Goal: Information Seeking & Learning: Learn about a topic

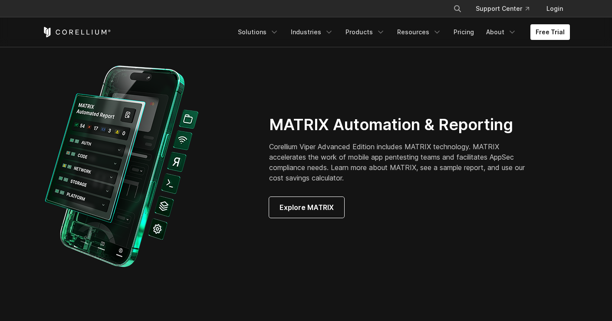
scroll to position [684, 0]
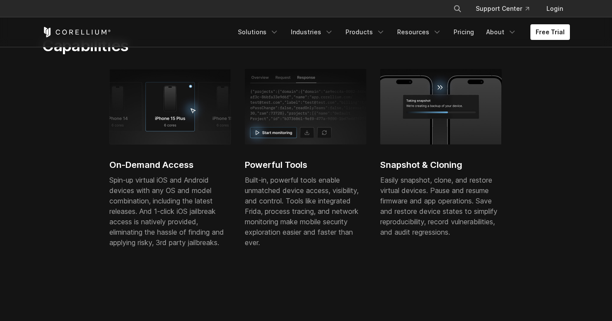
scroll to position [314, 0]
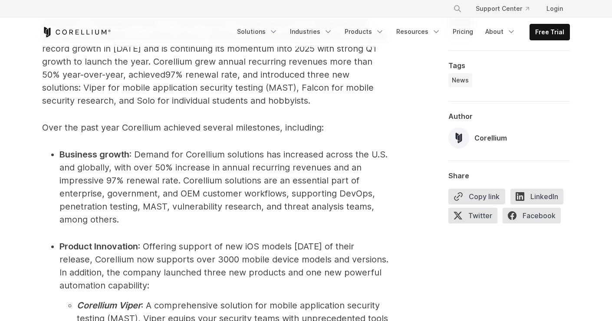
scroll to position [632, 0]
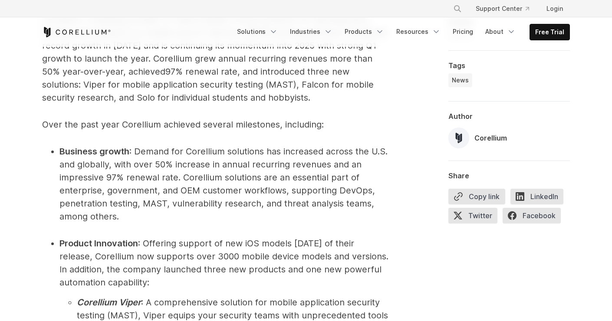
drag, startPoint x: 188, startPoint y: 120, endPoint x: 180, endPoint y: 121, distance: 7.4
click at [188, 120] on span "Over the past year Corellium achieved several milestones, including:" at bounding box center [183, 124] width 282 height 10
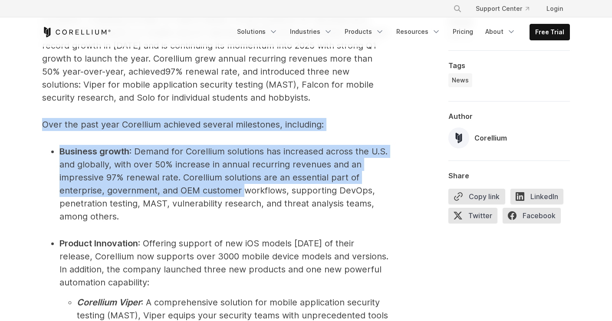
drag, startPoint x: 146, startPoint y: 116, endPoint x: 242, endPoint y: 196, distance: 124.6
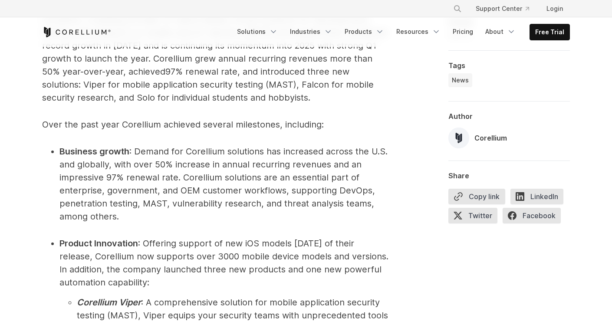
click at [223, 206] on span ": Demand for Corellium solutions has increased across the U.S. and globally, wi…" at bounding box center [224, 184] width 328 height 76
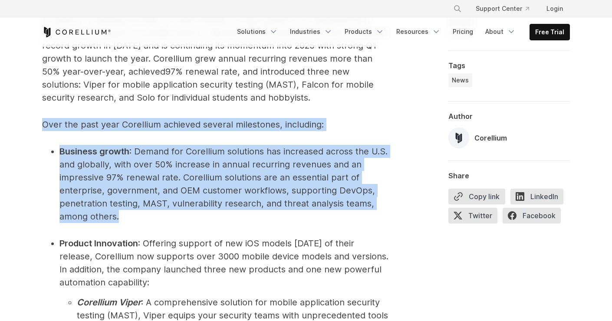
drag, startPoint x: 146, startPoint y: 214, endPoint x: 39, endPoint y: 103, distance: 154.5
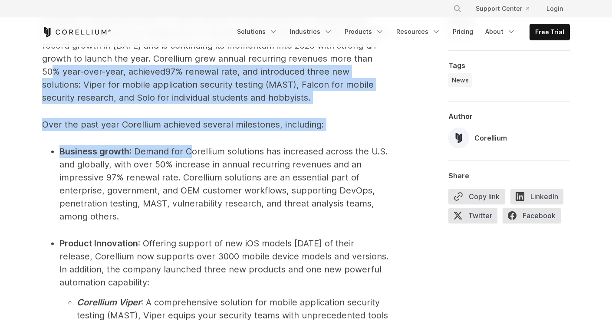
drag, startPoint x: 45, startPoint y: 72, endPoint x: 210, endPoint y: 151, distance: 182.8
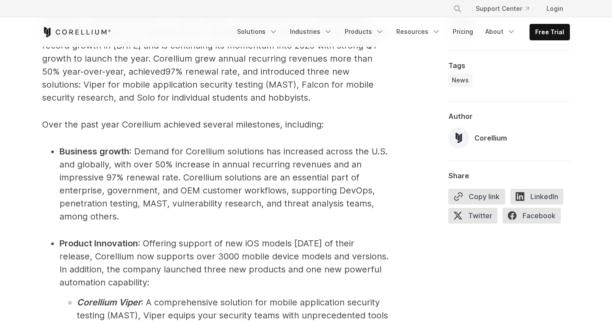
click at [210, 148] on span ": Demand for Corellium solutions has increased across the U.S. and globally, wi…" at bounding box center [224, 184] width 328 height 76
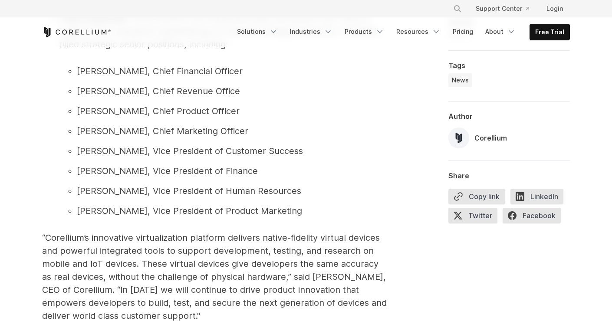
scroll to position [1160, 0]
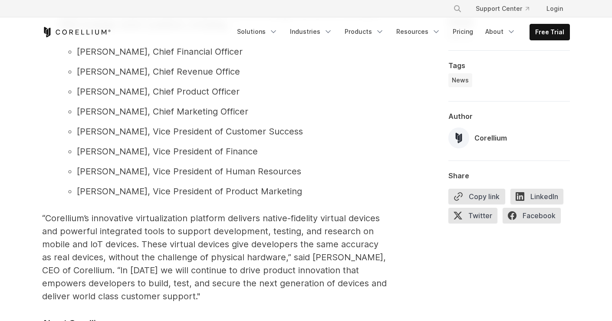
click at [165, 177] on li "Holly Bail, Vice President of Human Resources" at bounding box center [233, 171] width 313 height 13
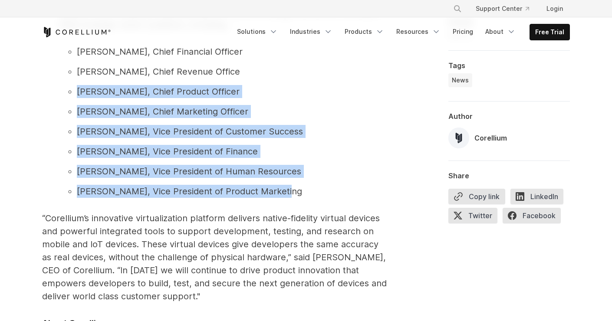
drag, startPoint x: 297, startPoint y: 193, endPoint x: 75, endPoint y: 82, distance: 248.5
click at [75, 82] on ul "Mark Snell, Chief Financial Officer David Scruggs, Chief Revenue Office Anthony…" at bounding box center [225, 121] width 330 height 153
click at [75, 81] on ul "Mark Snell, Chief Financial Officer David Scruggs, Chief Revenue Office Anthony…" at bounding box center [225, 121] width 330 height 153
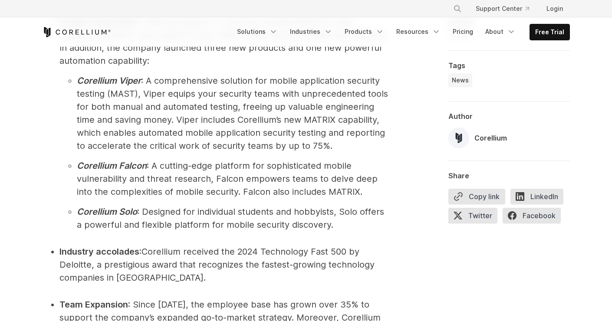
scroll to position [870, 0]
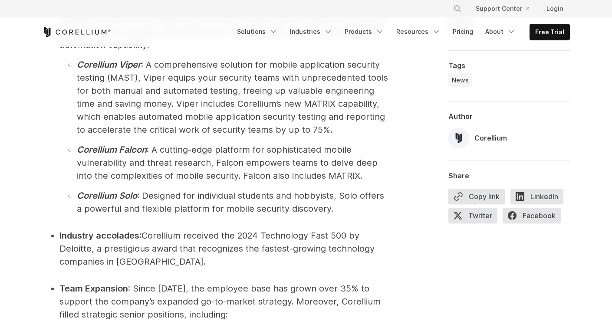
click at [159, 141] on ul "Corellium Viper : A comprehensive solution for mobile application security test…" at bounding box center [225, 136] width 330 height 157
click at [134, 138] on ul "Corellium Viper : A comprehensive solution for mobile application security test…" at bounding box center [225, 136] width 330 height 157
click at [84, 72] on span ": A comprehensive solution for mobile application security testing (MAST), Vipe…" at bounding box center [232, 98] width 311 height 76
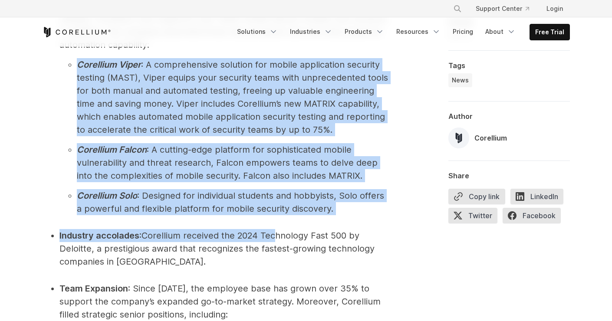
drag, startPoint x: 79, startPoint y: 64, endPoint x: 276, endPoint y: 237, distance: 262.0
click at [277, 237] on ul "Product Innovation : Offering support of new iOS models within 1 week of their …" at bounding box center [215, 133] width 347 height 269
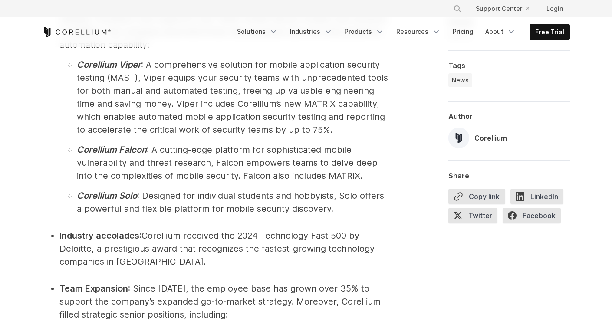
click at [255, 231] on span "Corellium received the 2024 Technology Fast 500 by Deloitte, a prestigious awar…" at bounding box center [217, 249] width 315 height 36
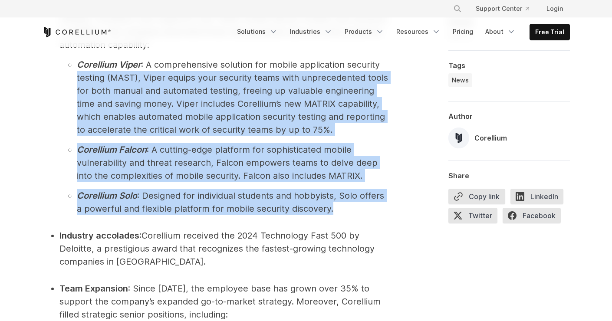
drag, startPoint x: 349, startPoint y: 205, endPoint x: 70, endPoint y: 73, distance: 308.7
click at [70, 73] on ul "Corellium Viper : A comprehensive solution for mobile application security test…" at bounding box center [225, 136] width 330 height 157
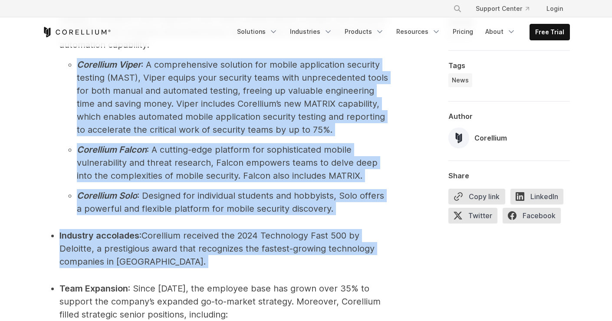
drag, startPoint x: 72, startPoint y: 66, endPoint x: 385, endPoint y: 269, distance: 373.4
click at [391, 271] on div "Corellium, a leading provider of native-fidelity virtual solutions for developm…" at bounding box center [306, 267] width 528 height 998
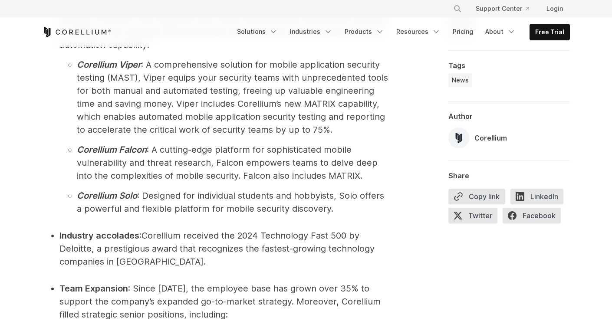
click at [381, 268] on span "Corellium, a leading provider of native-fidelity virtual solutions for developm…" at bounding box center [215, 263] width 347 height 977
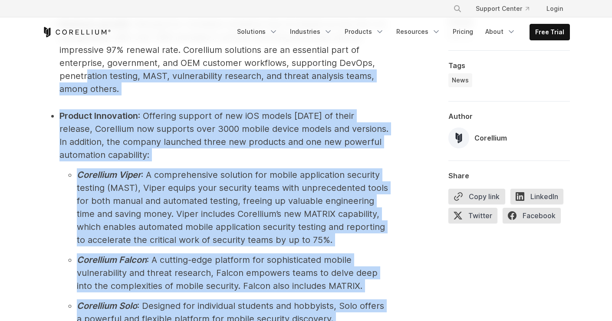
scroll to position [728, 0]
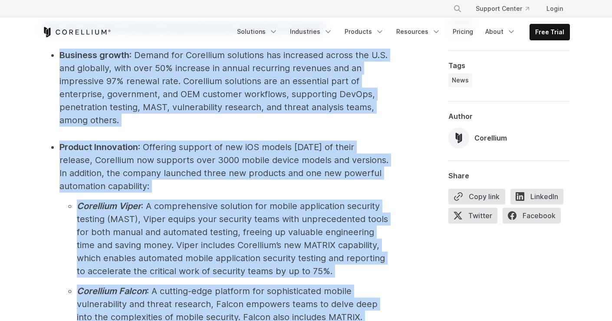
drag, startPoint x: 222, startPoint y: 263, endPoint x: 51, endPoint y: 49, distance: 274.5
click at [54, 56] on ul "Business growth : Demand for Corellium solutions has increased across the U.S. …" at bounding box center [215, 88] width 347 height 78
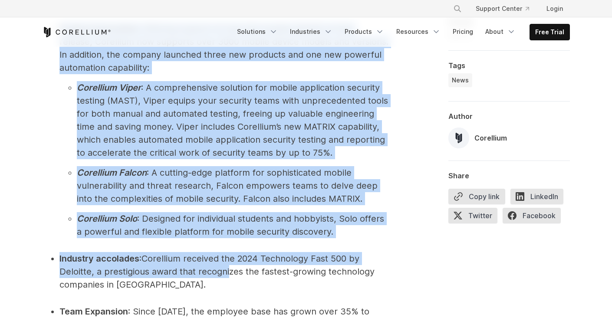
scroll to position [849, 0]
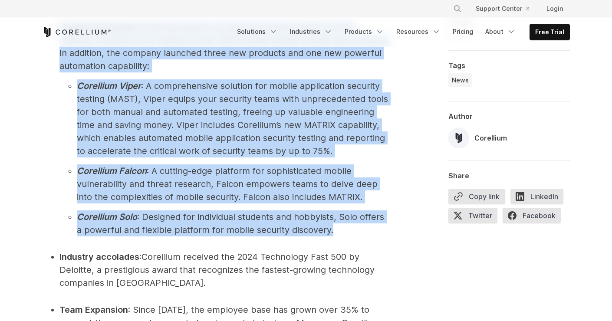
drag, startPoint x: 51, startPoint y: 58, endPoint x: 367, endPoint y: 233, distance: 360.7
click at [367, 233] on span "Corellium, a leading provider of native-fidelity virtual solutions for developm…" at bounding box center [215, 284] width 347 height 977
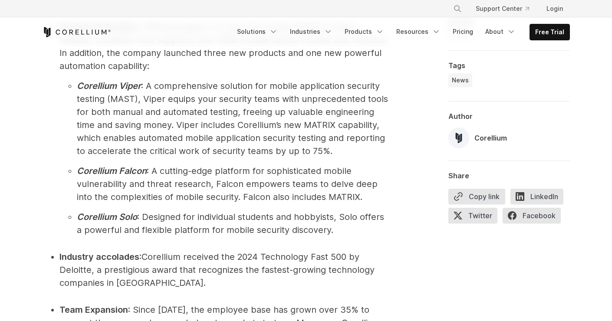
click at [364, 232] on li "Corellium Solo : Designed for individual students and hobbyists, Solo offers a …" at bounding box center [233, 224] width 313 height 26
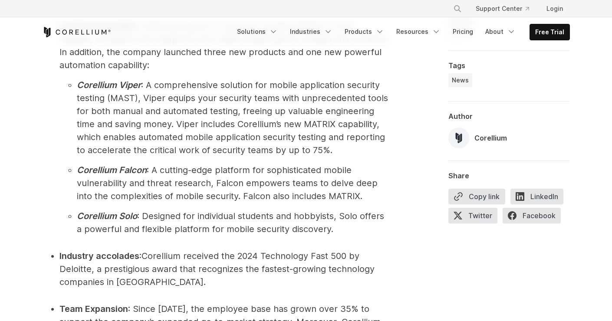
scroll to position [850, 0]
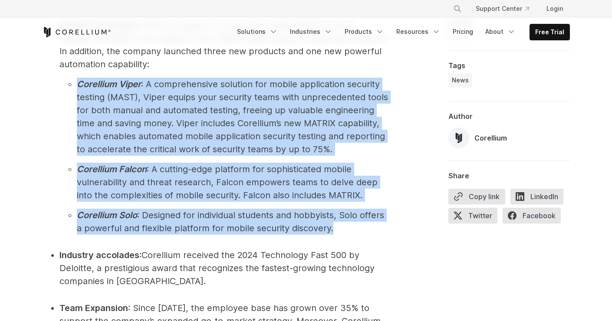
drag, startPoint x: 345, startPoint y: 235, endPoint x: 70, endPoint y: 80, distance: 315.7
click at [70, 80] on ul "Corellium Viper : A comprehensive solution for mobile application security test…" at bounding box center [225, 156] width 330 height 157
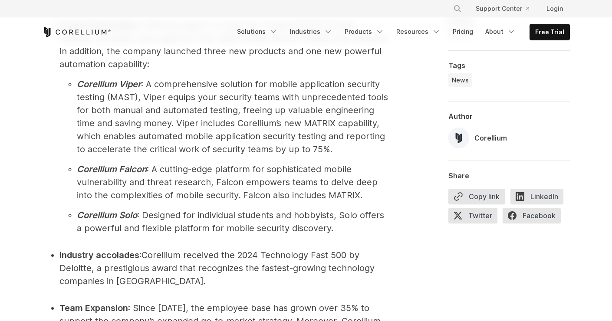
click at [77, 80] on li "Corellium Viper : A comprehensive solution for mobile application security test…" at bounding box center [233, 117] width 313 height 78
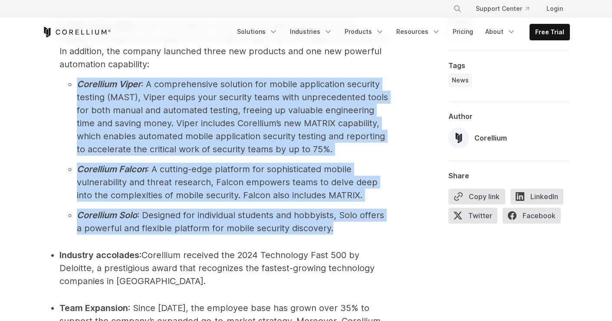
drag, startPoint x: 74, startPoint y: 80, endPoint x: 347, endPoint y: 233, distance: 312.9
click at [347, 233] on ul "Corellium Viper : A comprehensive solution for mobile application security test…" at bounding box center [225, 156] width 330 height 157
click at [347, 233] on li "Corellium Solo : Designed for individual students and hobbyists, Solo offers a …" at bounding box center [233, 222] width 313 height 26
drag, startPoint x: 345, startPoint y: 234, endPoint x: 67, endPoint y: 60, distance: 327.7
click at [70, 64] on li "Product Innovation : Offering support of new iOS models within 1 week of their …" at bounding box center [225, 127] width 330 height 216
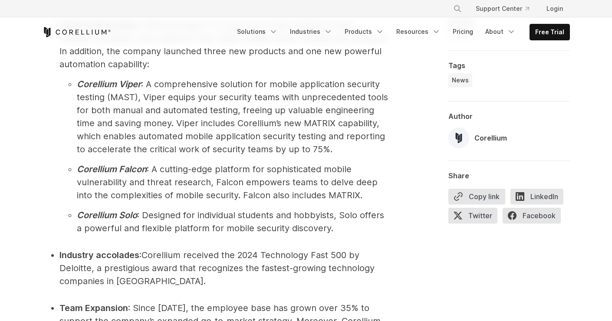
click at [64, 57] on li "Product Innovation : Offering support of new iOS models within 1 week of their …" at bounding box center [225, 127] width 330 height 216
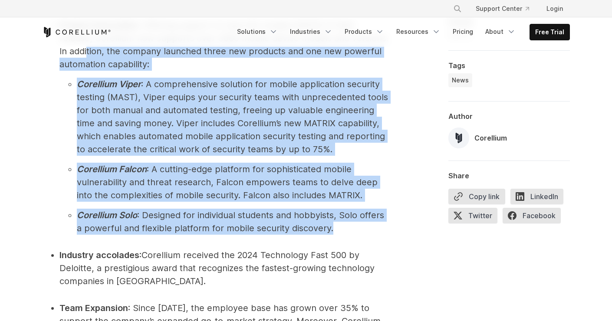
drag, startPoint x: 58, startPoint y: 51, endPoint x: 265, endPoint y: 246, distance: 284.2
click at [262, 246] on ul "Product Innovation : Offering support of new iOS models within 1 week of their …" at bounding box center [215, 153] width 347 height 269
click at [274, 246] on ul "Product Innovation : Offering support of new iOS models within 1 week of their …" at bounding box center [215, 153] width 347 height 269
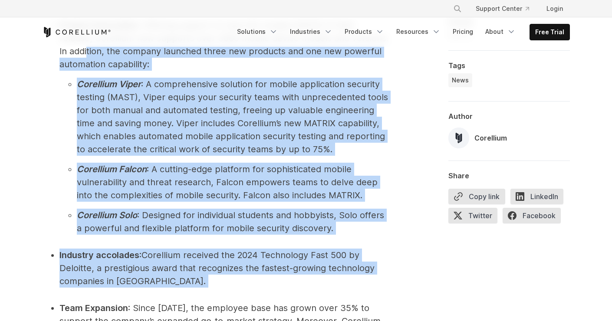
drag, startPoint x: 222, startPoint y: 288, endPoint x: 46, endPoint y: 53, distance: 293.9
click at [46, 53] on span "Corellium, a leading provider of native-fidelity virtual solutions for developm…" at bounding box center [215, 283] width 347 height 977
click at [49, 54] on ul "Product Innovation : Offering support of new iOS models within 1 week of their …" at bounding box center [215, 153] width 347 height 269
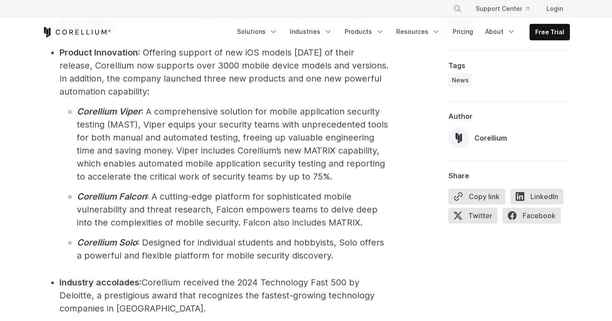
scroll to position [822, 0]
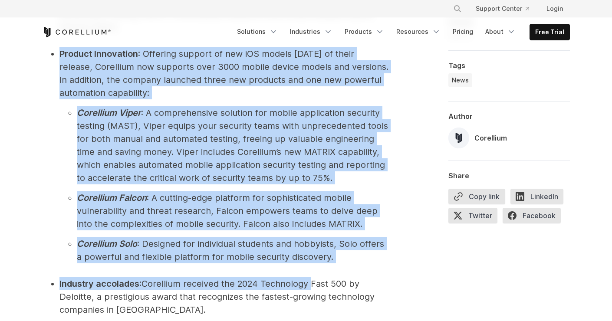
drag, startPoint x: 56, startPoint y: 53, endPoint x: 320, endPoint y: 280, distance: 348.7
click at [316, 281] on ul "Product Innovation : Offering support of new iOS models within 1 week of their …" at bounding box center [215, 181] width 347 height 269
click at [337, 276] on ul "Product Innovation : Offering support of new iOS models within 1 week of their …" at bounding box center [215, 181] width 347 height 269
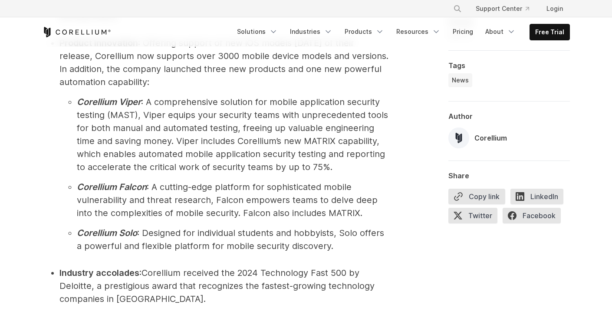
scroll to position [834, 0]
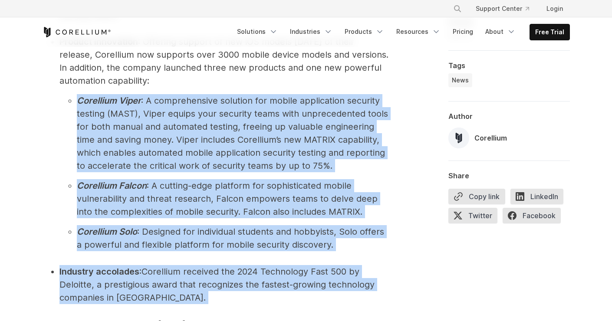
drag, startPoint x: 203, startPoint y: 304, endPoint x: 62, endPoint y: 90, distance: 256.7
click at [62, 91] on span "Corellium, a leading provider of native-fidelity virtual solutions for developm…" at bounding box center [215, 299] width 347 height 977
click at [61, 89] on li "Product Innovation : Offering support of new iOS models within 1 week of their …" at bounding box center [225, 143] width 330 height 216
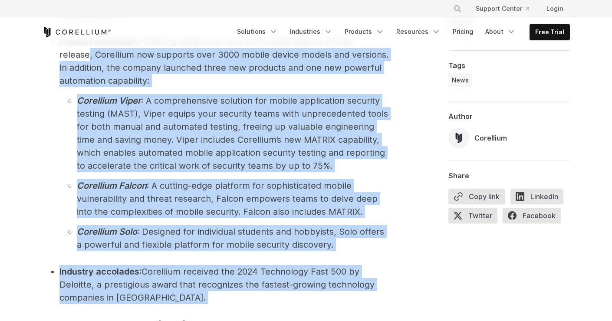
drag, startPoint x: 51, startPoint y: 56, endPoint x: 206, endPoint y: 300, distance: 289.0
click at [206, 300] on ul "Product Innovation : Offering support of new iOS models within 1 week of their …" at bounding box center [215, 169] width 347 height 269
click at [205, 300] on li "Industry accolades : Corellium received the 2024 Technology Fast 500 by Deloitt…" at bounding box center [225, 284] width 330 height 39
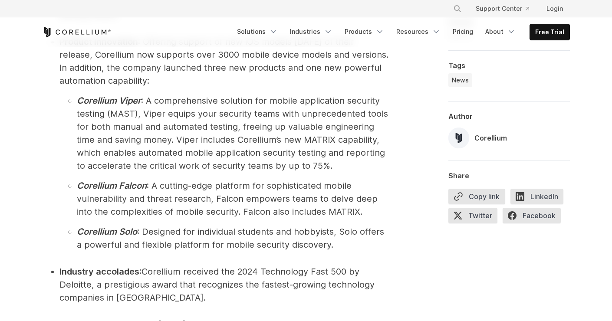
click at [196, 302] on li "Industry accolades : Corellium received the 2024 Technology Fast 500 by Deloitt…" at bounding box center [225, 284] width 330 height 39
click at [193, 301] on li "Industry accolades : Corellium received the 2024 Technology Fast 500 by Deloitt…" at bounding box center [225, 284] width 330 height 39
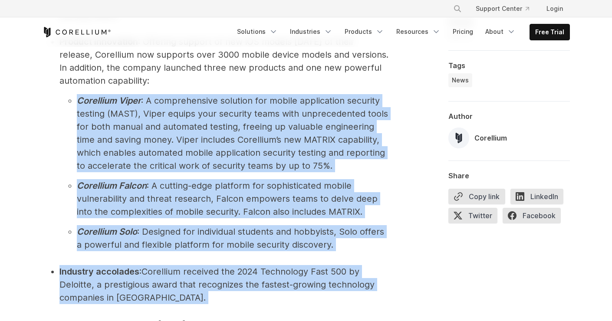
drag, startPoint x: 193, startPoint y: 301, endPoint x: 63, endPoint y: 96, distance: 242.2
click at [62, 97] on ul "Product Innovation : Offering support of new iOS models within 1 week of their …" at bounding box center [215, 169] width 347 height 269
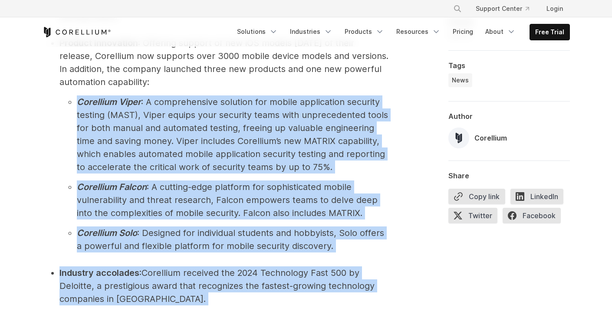
scroll to position [832, 0]
click at [64, 103] on ul "Corellium Viper : A comprehensive solution for mobile application security test…" at bounding box center [225, 174] width 330 height 157
drag, startPoint x: 55, startPoint y: 96, endPoint x: 199, endPoint y: 301, distance: 251.0
click at [199, 301] on ul "Product Innovation : Offering support of new iOS models within 1 week of their …" at bounding box center [215, 171] width 347 height 269
click at [199, 301] on li "Industry accolades : Corellium received the 2024 Technology Fast 500 by Deloitt…" at bounding box center [225, 286] width 330 height 39
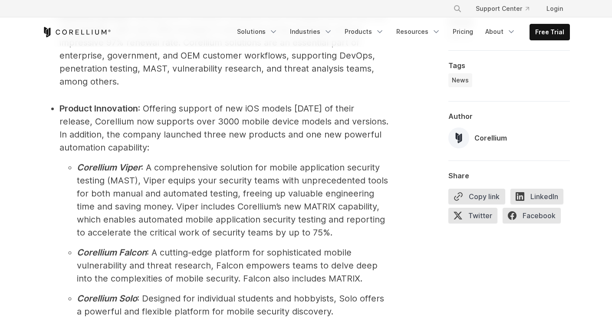
scroll to position [750, 0]
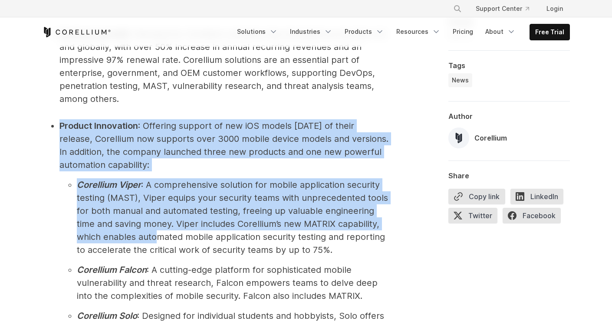
drag, startPoint x: 58, startPoint y: 126, endPoint x: 155, endPoint y: 237, distance: 147.8
click at [155, 237] on ul "Product Innovation : Offering support of new iOS models within 1 week of their …" at bounding box center [215, 253] width 347 height 269
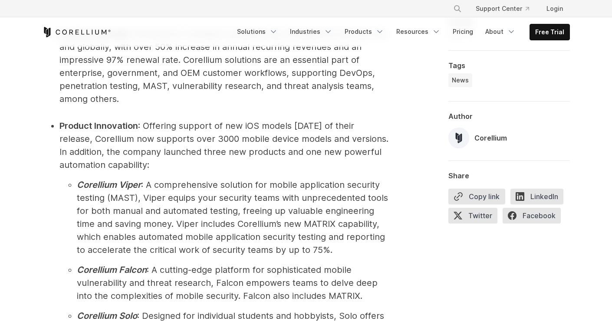
click at [165, 242] on span ": A comprehensive solution for mobile application security testing (MAST), Vipe…" at bounding box center [232, 218] width 311 height 76
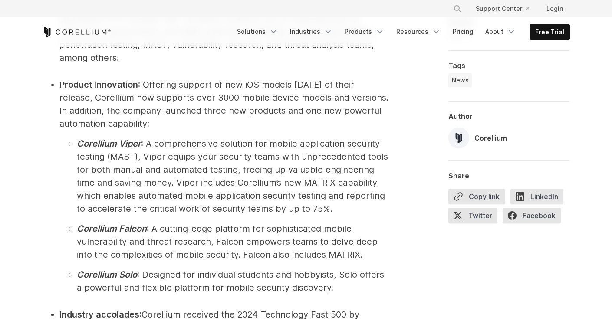
scroll to position [792, 0]
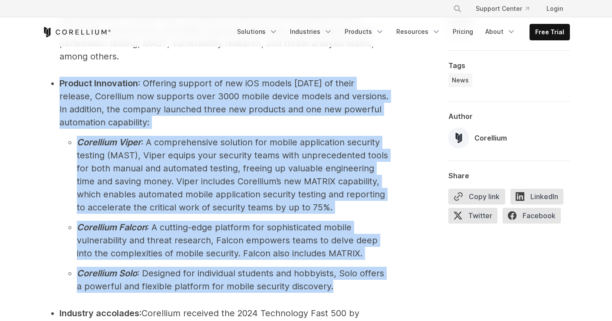
drag, startPoint x: 58, startPoint y: 79, endPoint x: 362, endPoint y: 299, distance: 374.6
click at [362, 303] on ul "Product Innovation : Offering support of new iOS models within 1 week of their …" at bounding box center [215, 211] width 347 height 269
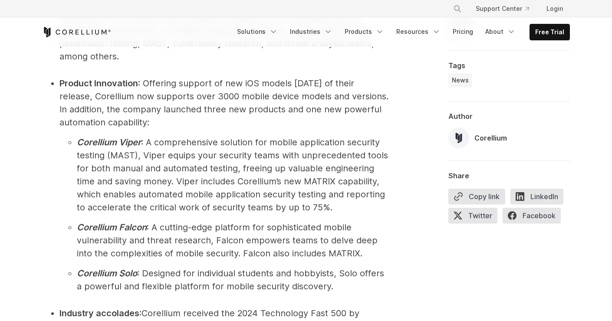
click at [361, 298] on ul "Product Innovation : Offering support of new iOS models within 1 week of their …" at bounding box center [215, 211] width 347 height 269
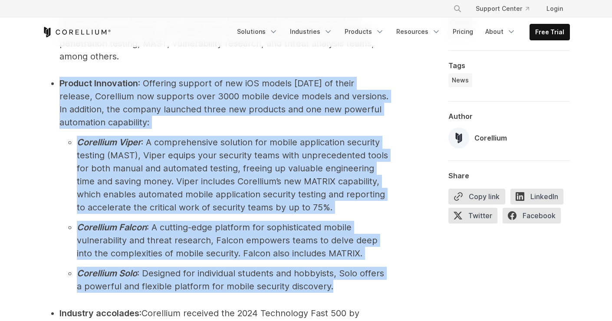
drag, startPoint x: 321, startPoint y: 284, endPoint x: 64, endPoint y: 72, distance: 333.0
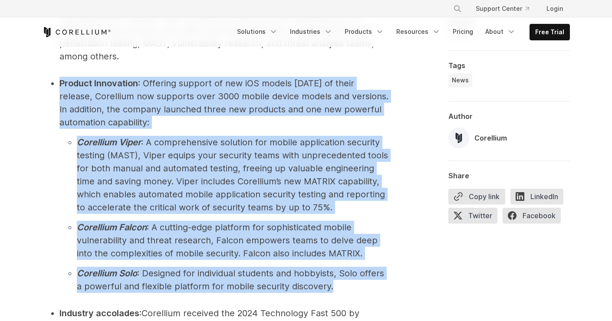
drag, startPoint x: 56, startPoint y: 73, endPoint x: 348, endPoint y: 296, distance: 366.6
click at [348, 295] on ul "Product Innovation : Offering support of new iOS models within 1 week of their …" at bounding box center [215, 211] width 347 height 269
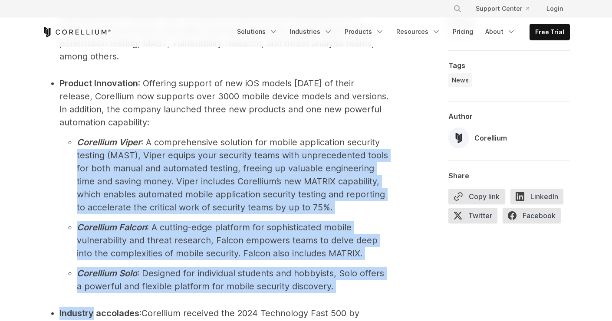
drag, startPoint x: 348, startPoint y: 295, endPoint x: 83, endPoint y: 139, distance: 307.4
click at [85, 145] on ul "Product Innovation : Offering support of new iOS models within 1 week of their …" at bounding box center [215, 211] width 347 height 269
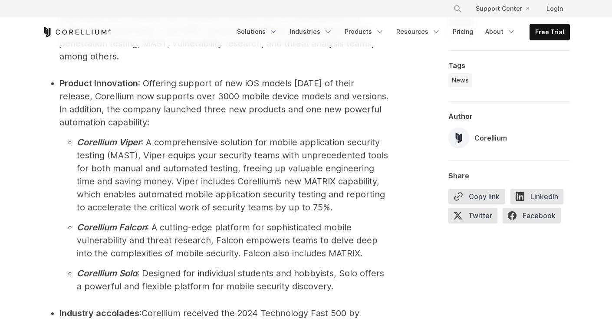
click at [79, 133] on li "Product Innovation : Offering support of new iOS models within 1 week of their …" at bounding box center [225, 185] width 330 height 216
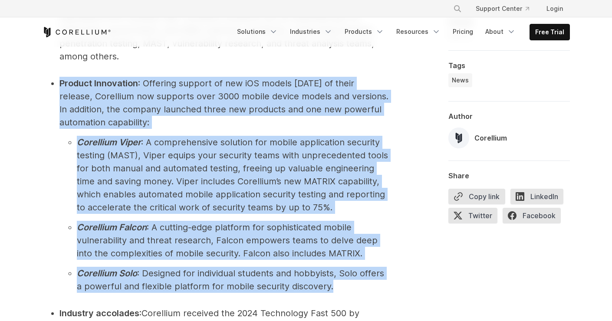
drag, startPoint x: 56, startPoint y: 84, endPoint x: 331, endPoint y: 293, distance: 345.6
click at [331, 293] on ul "Product Innovation : Offering support of new iOS models within 1 week of their …" at bounding box center [215, 211] width 347 height 269
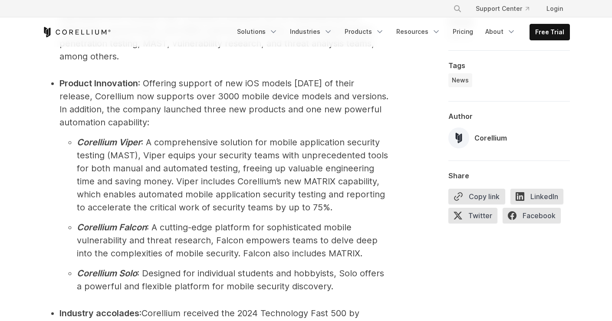
click at [332, 293] on ul "Product Innovation : Offering support of new iOS models within 1 week of their …" at bounding box center [215, 211] width 347 height 269
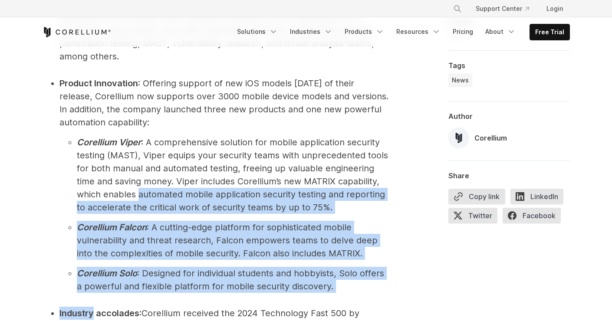
drag, startPoint x: 332, startPoint y: 293, endPoint x: 163, endPoint y: 198, distance: 194.1
click at [165, 201] on ul "Product Innovation : Offering support of new iOS models within 1 week of their …" at bounding box center [215, 211] width 347 height 269
click at [163, 198] on span ": A comprehensive solution for mobile application security testing (MAST), Vipe…" at bounding box center [232, 175] width 311 height 76
